Goal: Information Seeking & Learning: Find specific fact

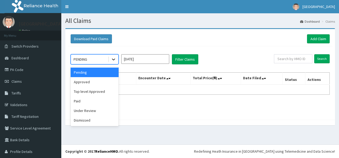
click at [111, 59] on icon at bounding box center [113, 59] width 5 height 5
click at [97, 83] on div "Approved" at bounding box center [95, 82] width 48 height 10
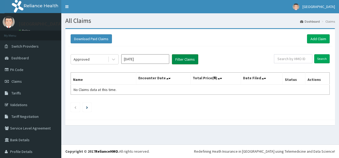
click at [178, 58] on button "Filter Claims" at bounding box center [185, 59] width 26 height 10
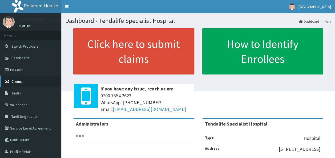
click at [19, 80] on span "Claims" at bounding box center [16, 81] width 10 height 5
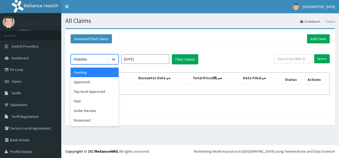
click at [113, 60] on icon at bounding box center [113, 59] width 5 height 5
click at [98, 81] on div "Approved" at bounding box center [95, 82] width 48 height 10
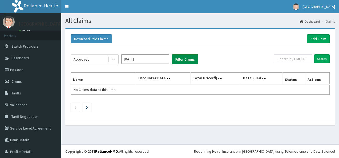
click at [179, 59] on button "Filter Claims" at bounding box center [185, 59] width 26 height 10
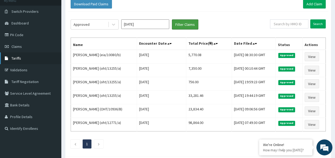
scroll to position [35, 0]
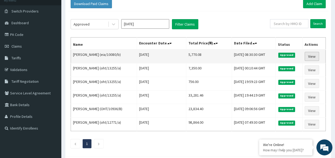
click at [309, 53] on link "View" at bounding box center [311, 56] width 14 height 9
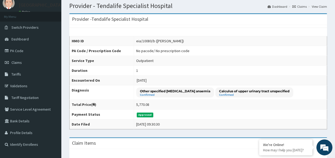
scroll to position [14, 0]
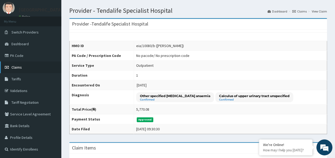
click at [29, 67] on link "Claims" at bounding box center [30, 67] width 61 height 12
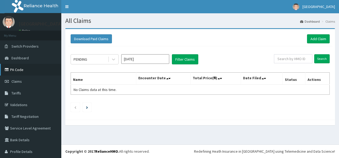
click at [28, 68] on link "PA Code" at bounding box center [30, 70] width 61 height 12
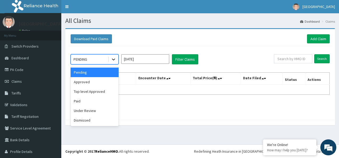
click at [112, 55] on div at bounding box center [114, 60] width 10 height 10
click at [92, 79] on div "Approved" at bounding box center [95, 82] width 48 height 10
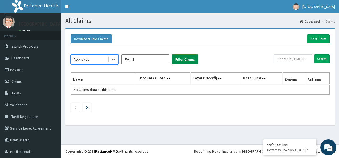
click at [182, 57] on button "Filter Claims" at bounding box center [185, 59] width 26 height 10
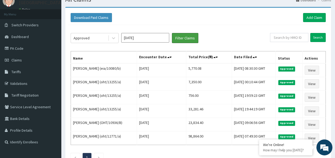
scroll to position [32, 0]
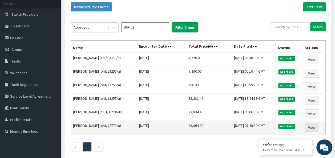
click at [310, 125] on link "View" at bounding box center [311, 127] width 14 height 9
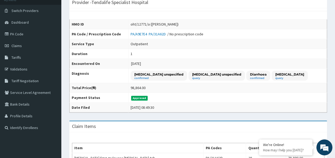
scroll to position [35, 0]
click at [37, 46] on link "Claims" at bounding box center [30, 46] width 61 height 12
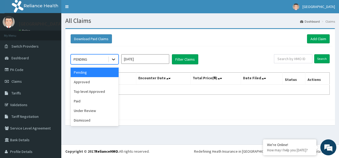
click at [113, 57] on icon at bounding box center [113, 59] width 5 height 5
click at [101, 80] on div "Approved" at bounding box center [95, 82] width 48 height 10
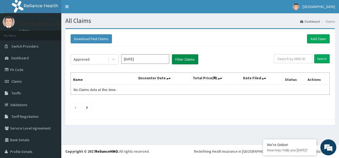
click at [182, 61] on button "Filter Claims" at bounding box center [185, 59] width 26 height 10
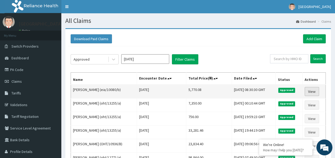
click at [308, 92] on link "View" at bounding box center [311, 91] width 14 height 9
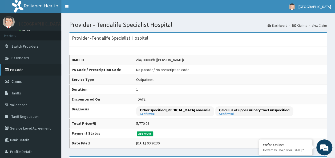
click at [33, 68] on link "PA Code" at bounding box center [30, 70] width 61 height 12
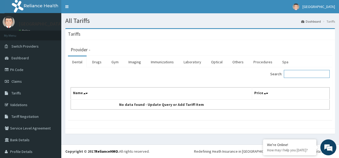
click at [293, 70] on input "Search:" at bounding box center [306, 74] width 46 height 8
type input "depo"
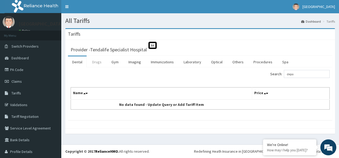
click at [98, 62] on link "Drugs" at bounding box center [97, 61] width 18 height 11
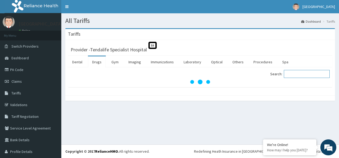
click at [300, 74] on input "Search:" at bounding box center [306, 74] width 46 height 8
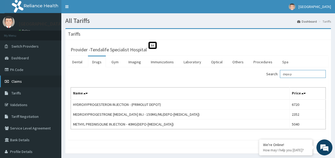
type input "depo p"
click at [19, 79] on span "Claims" at bounding box center [16, 81] width 10 height 5
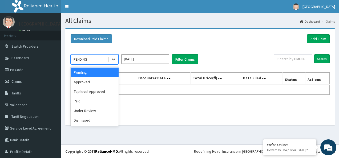
click at [112, 58] on icon at bounding box center [113, 59] width 5 height 5
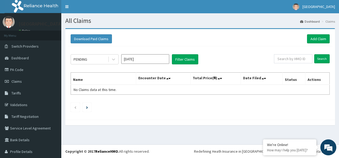
click at [143, 101] on div "PENDING [DATE] Filter Claims Search Name Encounter Date Total Price(₦) Date Fil…" at bounding box center [200, 81] width 264 height 71
